Goal: Task Accomplishment & Management: Manage account settings

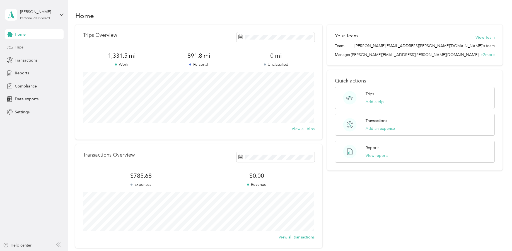
click at [16, 49] on span "Trips" at bounding box center [19, 47] width 9 height 6
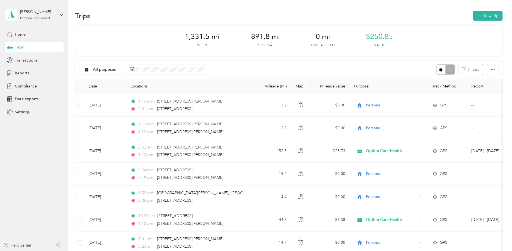
click at [133, 69] on rect at bounding box center [133, 69] width 1 height 1
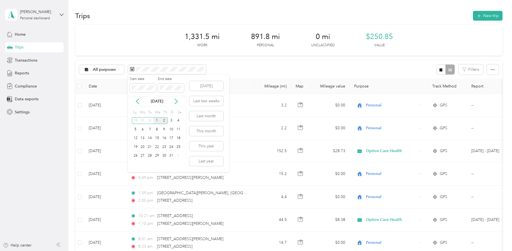
click at [159, 121] on div "1" at bounding box center [157, 121] width 7 height 7
click at [169, 157] on div "31" at bounding box center [171, 156] width 7 height 7
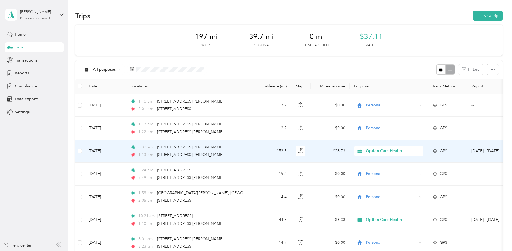
click at [104, 150] on td "[DATE]" at bounding box center [105, 151] width 42 height 23
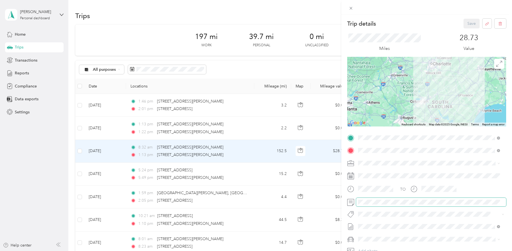
click at [365, 205] on span at bounding box center [431, 202] width 150 height 9
click at [464, 21] on button "Save" at bounding box center [472, 24] width 16 height 10
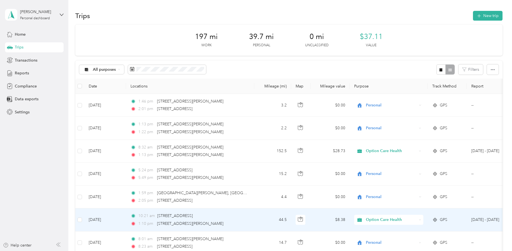
click at [98, 221] on td "[DATE]" at bounding box center [105, 220] width 42 height 23
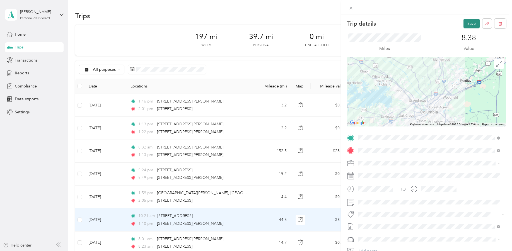
click at [472, 24] on button "Save" at bounding box center [472, 24] width 16 height 10
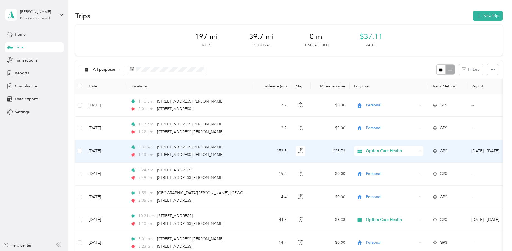
click at [262, 154] on td "152.5" at bounding box center [273, 151] width 37 height 23
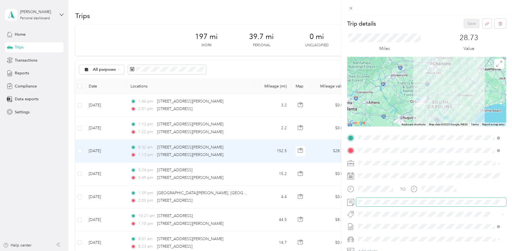
click at [358, 207] on div "TO Add photo" at bounding box center [427, 208] width 159 height 148
click at [472, 22] on button "Save" at bounding box center [472, 24] width 16 height 10
